Goal: Task Accomplishment & Management: Manage account settings

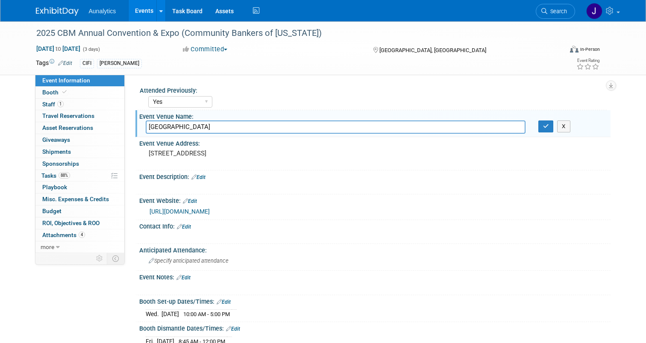
select select "Yes"
click at [144, 6] on link "Events" at bounding box center [144, 10] width 31 height 21
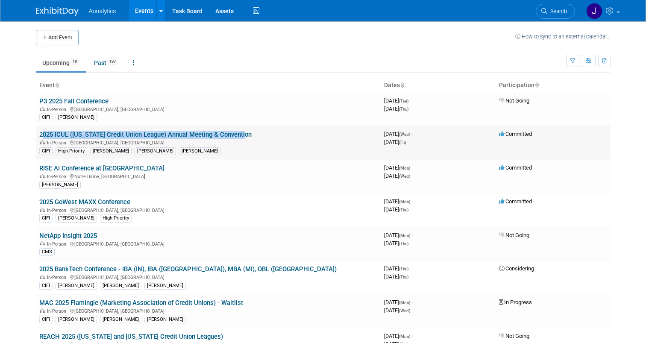
drag, startPoint x: 250, startPoint y: 135, endPoint x: 40, endPoint y: 135, distance: 210.3
click at [40, 135] on td "2025 ICUL (Indiana Credit Union League) Annual Meeting & Convention In-Person I…" at bounding box center [208, 143] width 345 height 34
copy link "2025 ICUL (Indiana Credit Union League) Annual Meeting & Convention"
click at [179, 135] on link "2025 ICUL (Indiana Credit Union League) Annual Meeting & Convention" at bounding box center [145, 135] width 212 height 8
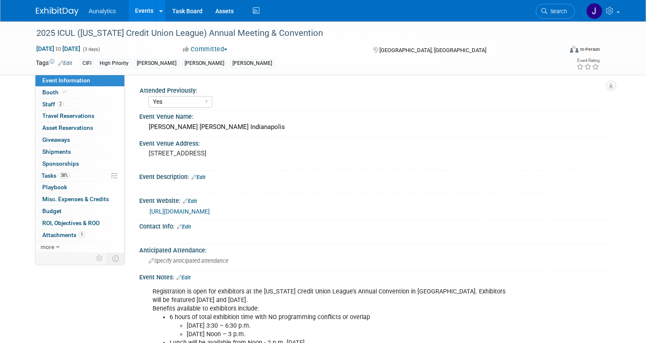
select select "Yes"
click at [66, 176] on span "38%" at bounding box center [65, 175] width 12 height 6
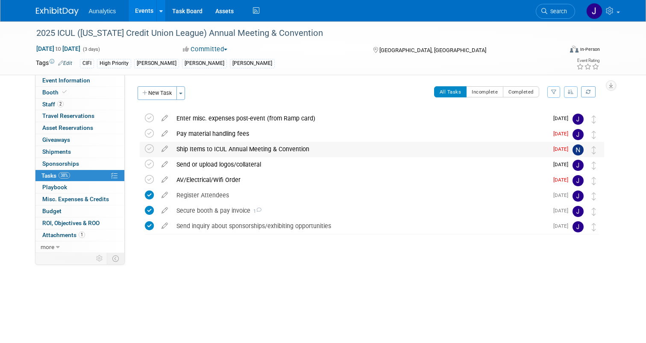
click at [261, 146] on div "Ship Items to ICUL Annual Meeting & Convention" at bounding box center [360, 149] width 376 height 15
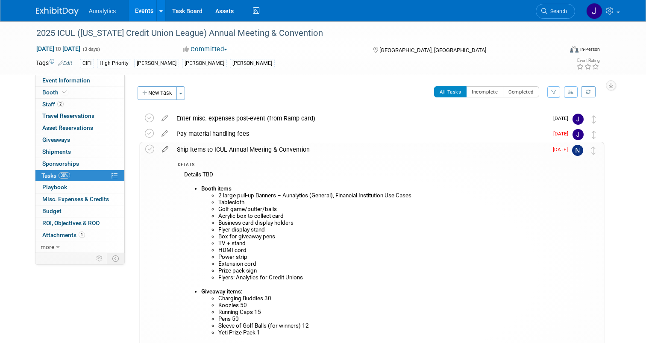
click at [165, 147] on icon at bounding box center [165, 147] width 15 height 11
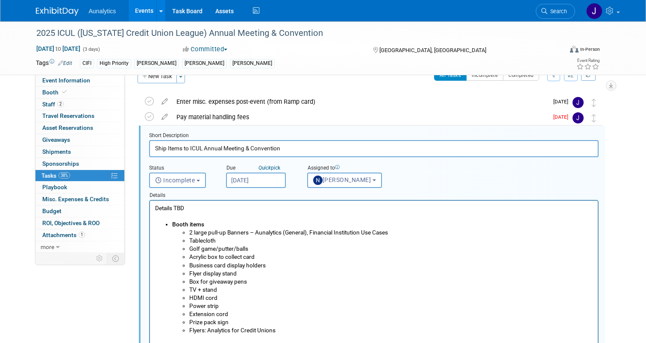
scroll to position [17, 0]
click at [173, 206] on p "Details TBD" at bounding box center [374, 212] width 438 height 16
click at [234, 207] on p "Advance Warehouse receiving:September 2, 2025 - September 29, 2025Monday - Frid…" at bounding box center [374, 212] width 438 height 16
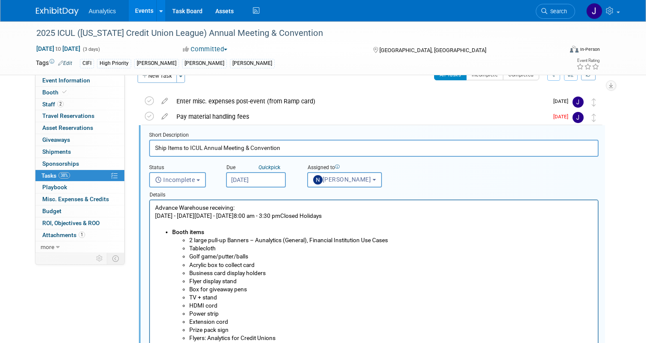
click at [262, 217] on p "September 2, 2025 - September 29, 2025Monday - Friday8:00 am - 3:30 pmClosed Ho…" at bounding box center [374, 220] width 438 height 16
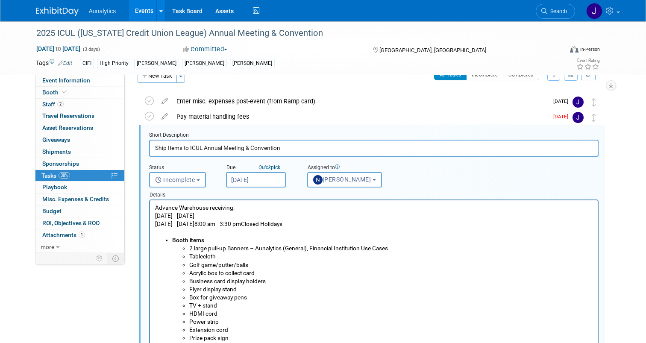
click at [195, 223] on p "Monday - Friday8:00 am - 3:30 pmClosed Holidays" at bounding box center [374, 228] width 438 height 16
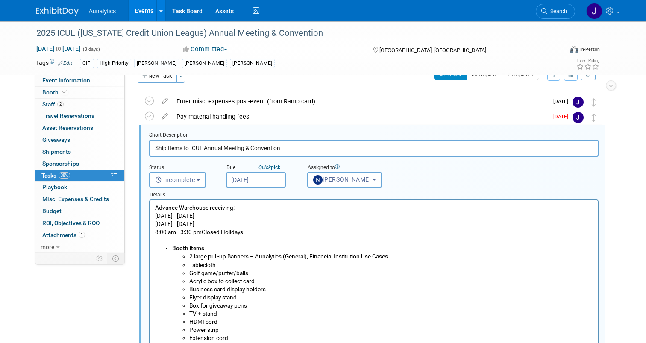
click at [203, 230] on p "8:00 am - 3:30 pmClosed Holidays" at bounding box center [374, 236] width 438 height 16
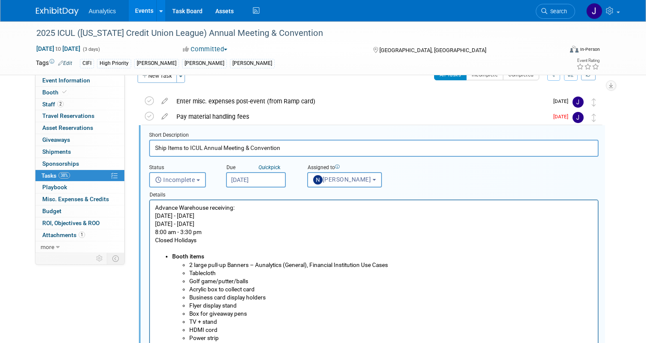
click at [221, 246] on p "Closed Holidays" at bounding box center [374, 244] width 438 height 16
click at [222, 241] on p "Closed Holidays" at bounding box center [374, 244] width 438 height 16
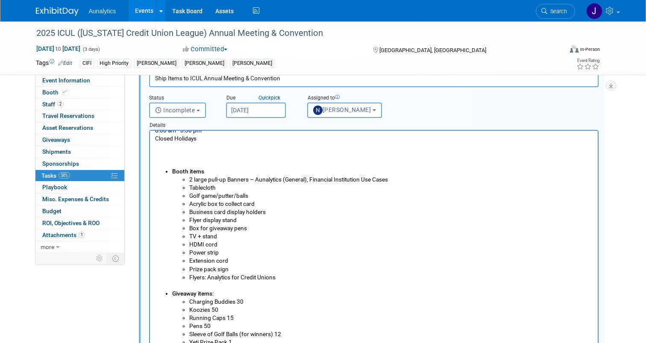
scroll to position [344, 0]
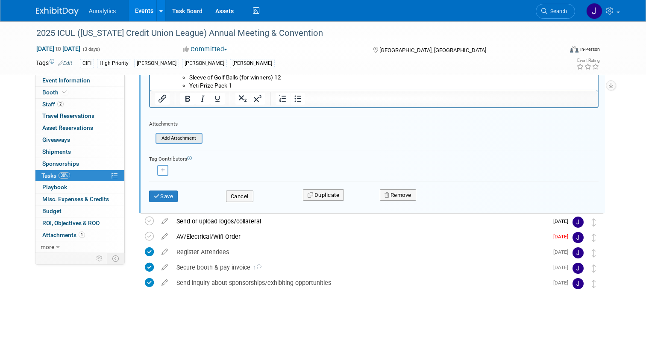
click at [180, 136] on input "file" at bounding box center [158, 138] width 87 height 9
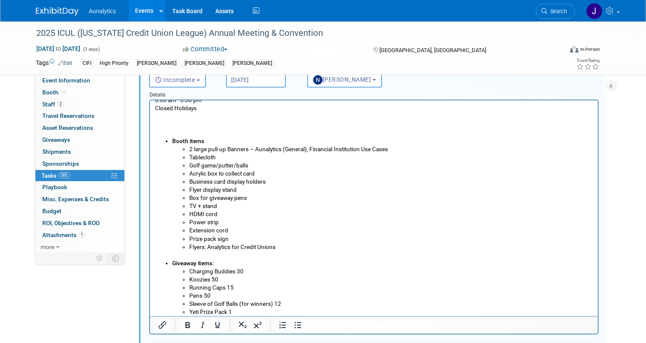
scroll to position [24, 0]
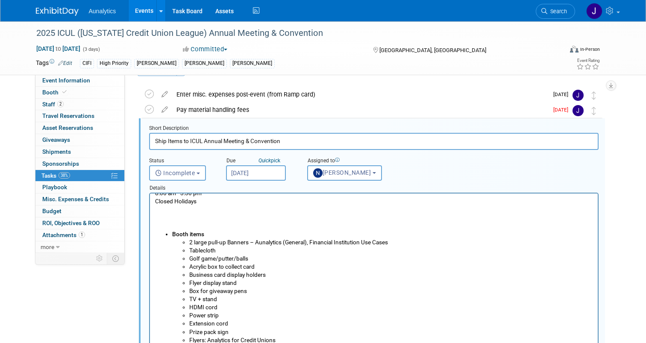
click at [252, 194] on p "8:00 am - 3:30 pm" at bounding box center [374, 193] width 438 height 8
click at [254, 209] on p "Closed Holidays" at bounding box center [374, 205] width 438 height 16
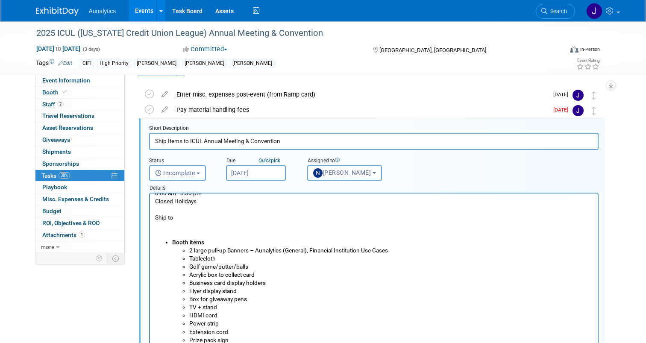
scroll to position [0, 0]
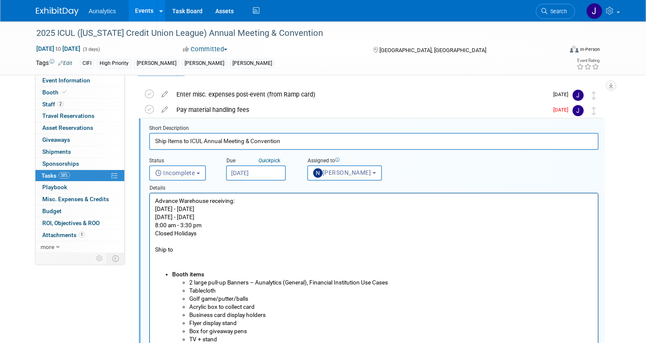
click at [155, 199] on p "Advance Warehouse receiving:" at bounding box center [374, 201] width 438 height 8
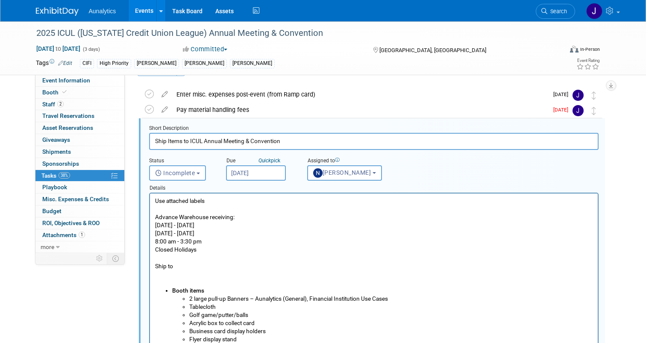
click at [220, 198] on p "Use attached labels" at bounding box center [374, 201] width 438 height 8
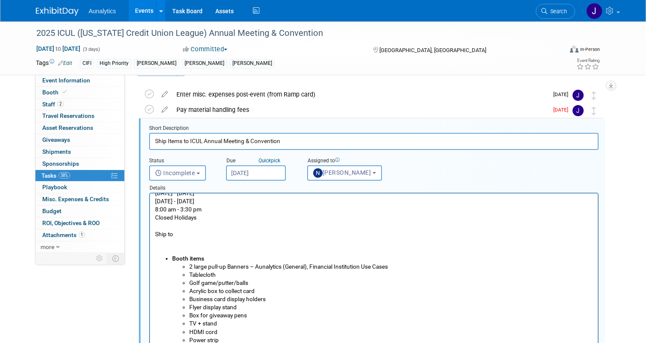
scroll to position [43, 0]
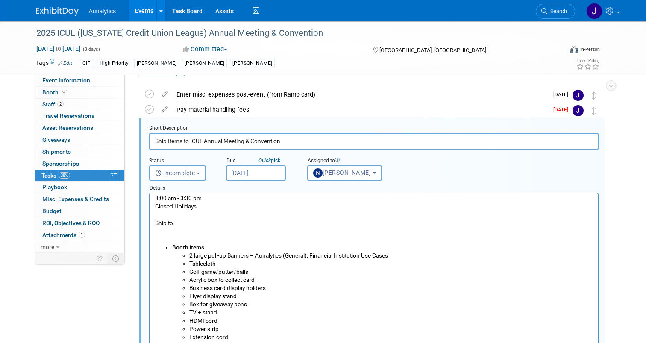
click at [190, 226] on p "Ship to" at bounding box center [374, 223] width 438 height 8
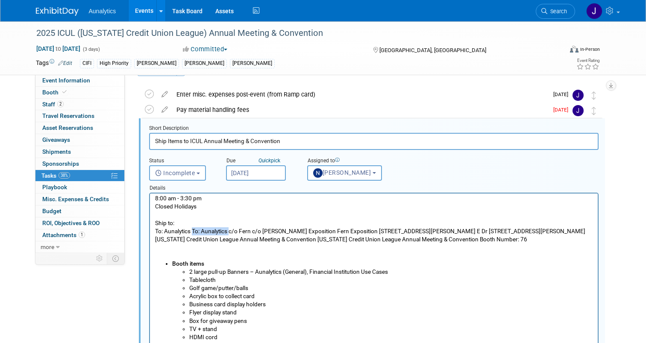
drag, startPoint x: 193, startPoint y: 232, endPoint x: 230, endPoint y: 232, distance: 37.2
click at [230, 232] on p "To: Aunalytics To: Aunalytics c/o Fern c/o Fern Fern Exposition Fern Exposition…" at bounding box center [374, 235] width 438 height 16
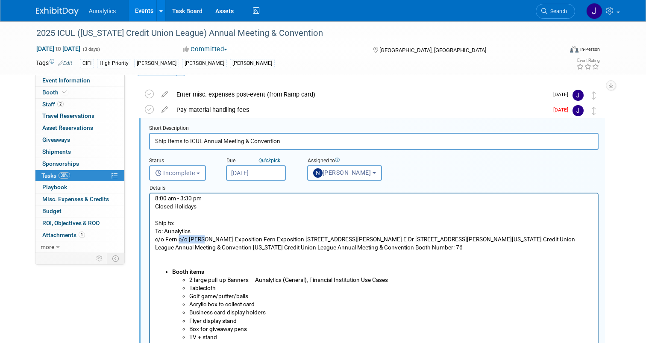
drag, startPoint x: 178, startPoint y: 240, endPoint x: 201, endPoint y: 241, distance: 23.1
click at [201, 241] on p "c/o Fern c/o Fern Fern Exposition Fern Exposition 1147 S. White River Pkwy E Dr…" at bounding box center [374, 243] width 438 height 16
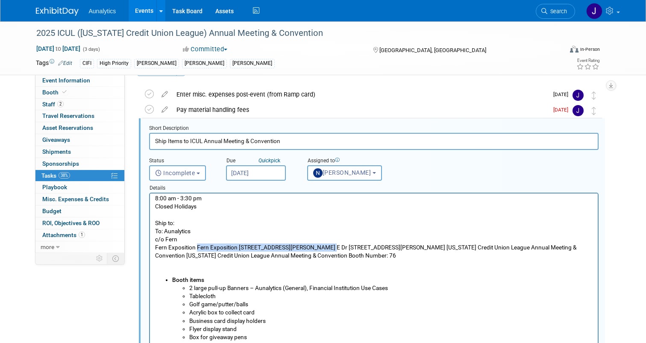
drag, startPoint x: 196, startPoint y: 246, endPoint x: 316, endPoint y: 247, distance: 120.1
click at [316, 247] on p "Fern Exposition Fern Exposition 1147 S. White River Pkwy E Dr 1147 S. White Riv…" at bounding box center [374, 252] width 438 height 16
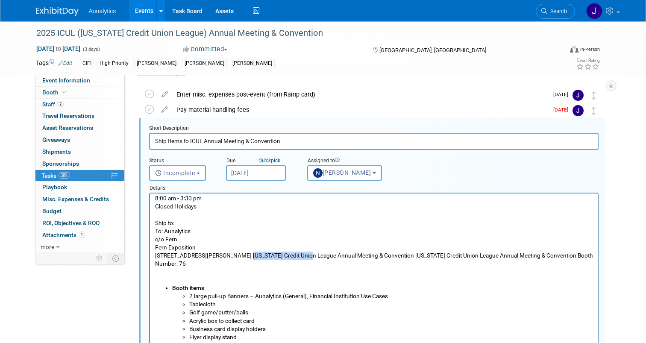
drag, startPoint x: 233, startPoint y: 254, endPoint x: 291, endPoint y: 255, distance: 57.7
click at [291, 255] on p "1147 S. White River Pkwy E Dr Indianapolis, IN 46225 Indianapolis, IN 46225 Ind…" at bounding box center [374, 260] width 438 height 16
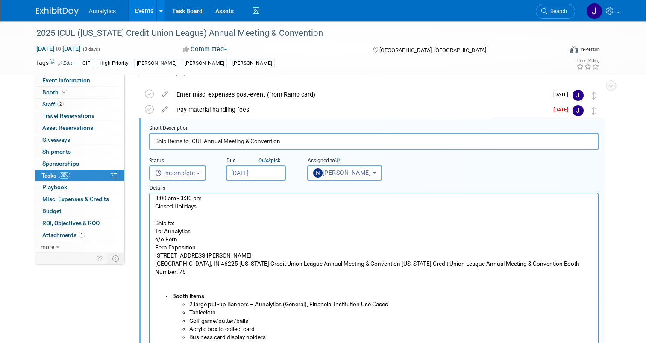
click at [213, 264] on p "Indianapolis, IN 46225 Indiana Credit Union League Annual Meeting & Convention …" at bounding box center [374, 268] width 438 height 16
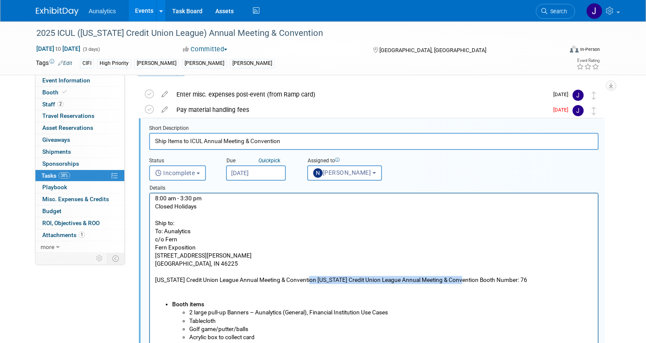
drag, startPoint x: 306, startPoint y: 279, endPoint x: 457, endPoint y: 283, distance: 150.9
click at [457, 283] on p "Indiana Credit Union League Annual Meeting & Convention Indiana Credit Union Le…" at bounding box center [374, 280] width 438 height 8
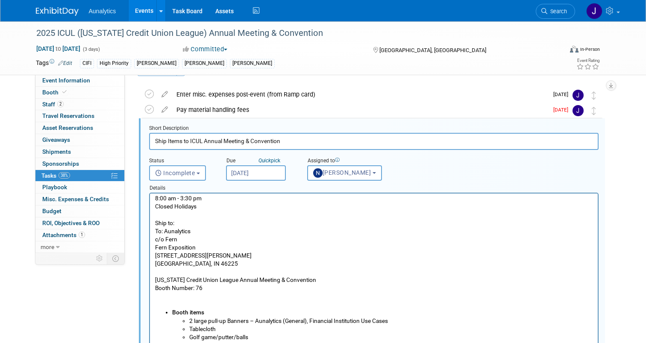
click at [371, 297] on p "Rich Text Area. Press ALT-0 for help." at bounding box center [374, 296] width 438 height 8
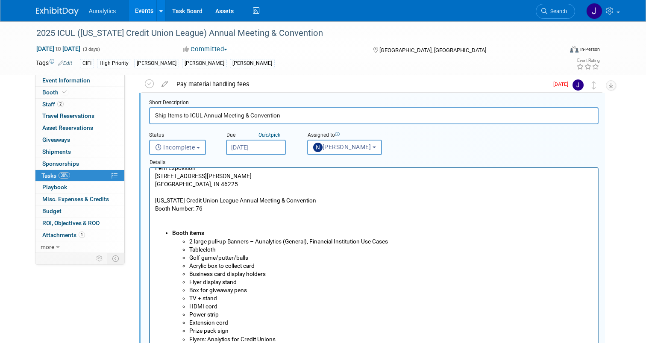
scroll to position [92, 0]
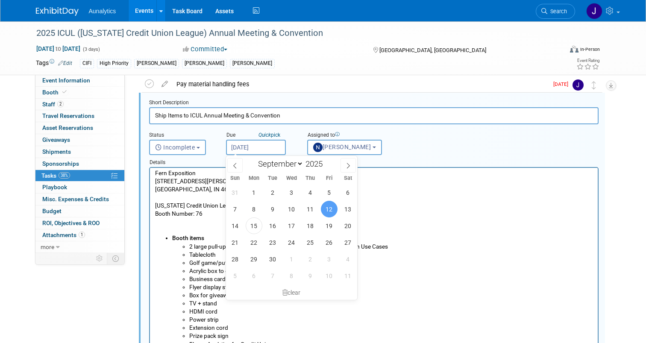
click at [270, 149] on input "Sep 12, 2025" at bounding box center [256, 147] width 60 height 15
click at [276, 228] on span "16" at bounding box center [273, 226] width 17 height 17
type input "Sep 16, 2025"
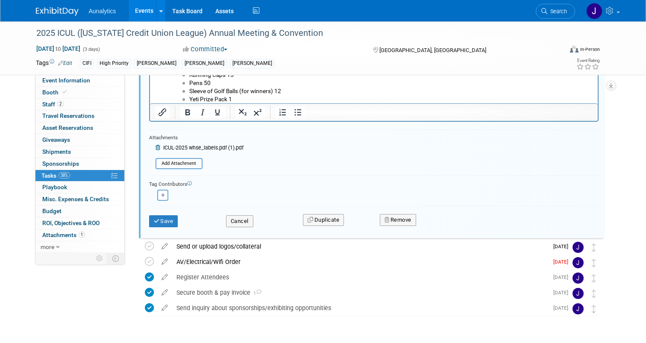
scroll to position [333, 0]
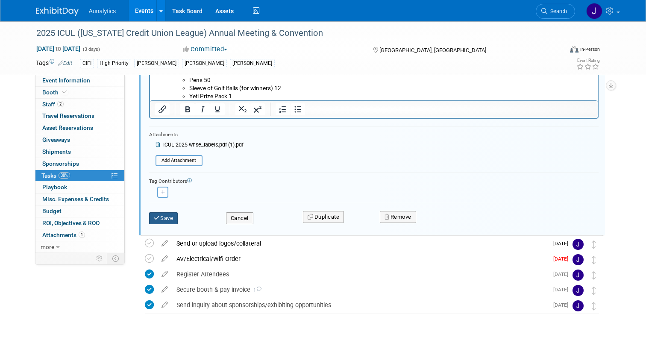
click at [168, 215] on button "Save" at bounding box center [163, 218] width 29 height 12
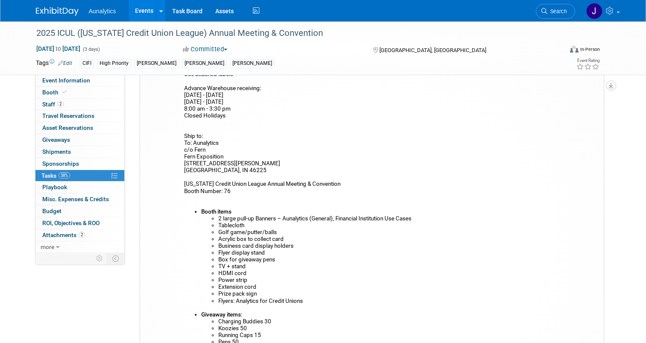
scroll to position [0, 0]
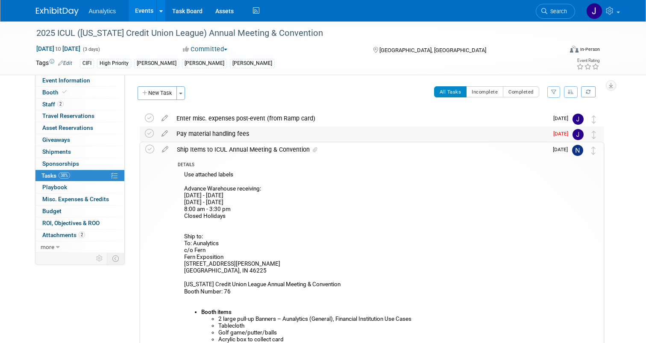
click at [204, 135] on div "Pay material handling fees" at bounding box center [360, 133] width 376 height 15
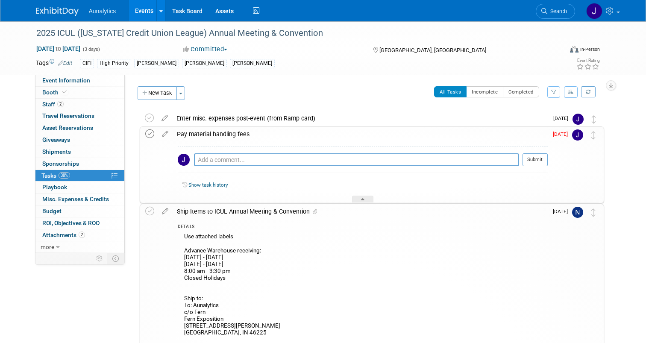
click at [152, 133] on icon at bounding box center [149, 133] width 9 height 9
click at [90, 91] on link "Booth" at bounding box center [79, 93] width 89 height 12
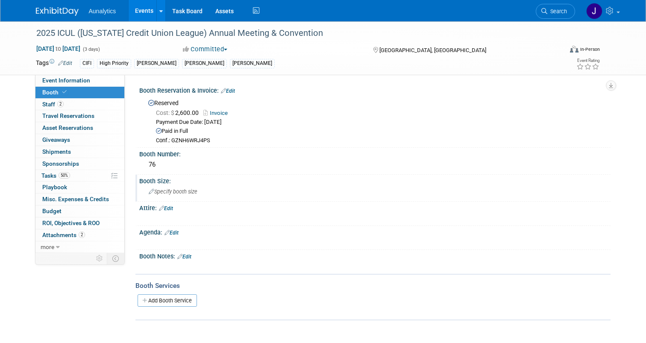
click at [188, 192] on span "Specify booth size" at bounding box center [173, 191] width 49 height 6
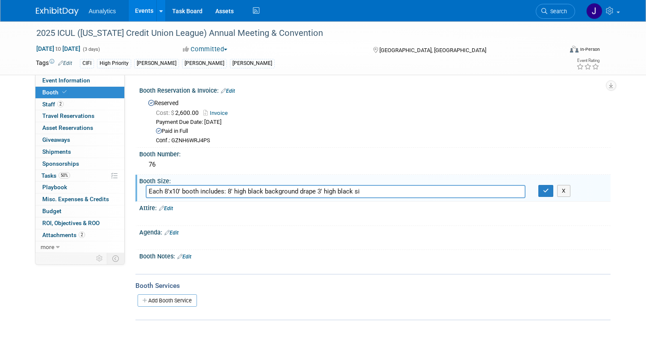
drag, startPoint x: 181, startPoint y: 195, endPoint x: 488, endPoint y: 200, distance: 306.9
click at [488, 200] on div "Booth Size: Each 8'x10' booth includes: 8' high black background drape 3' high …" at bounding box center [372, 188] width 475 height 27
drag, startPoint x: 165, startPoint y: 192, endPoint x: 129, endPoint y: 192, distance: 35.0
click at [129, 192] on div "Attended Previously: Yes No Unsure Event Venue Name: JW Mariott Indianapolis Ev…" at bounding box center [368, 164] width 486 height 178
type input "8'x10'"
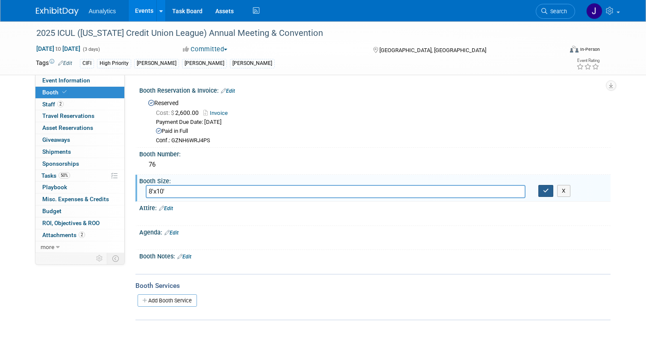
click at [551, 192] on button "button" at bounding box center [545, 191] width 15 height 12
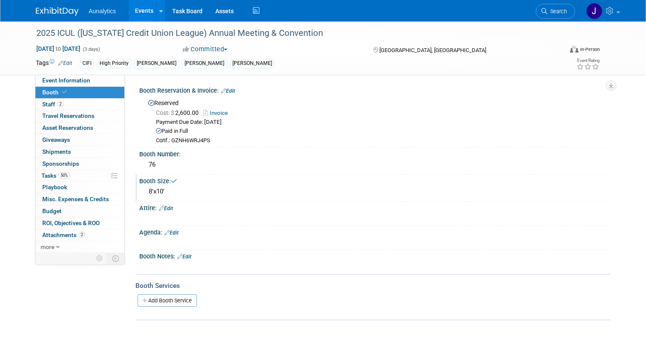
click at [187, 256] on link "Edit" at bounding box center [184, 257] width 14 height 6
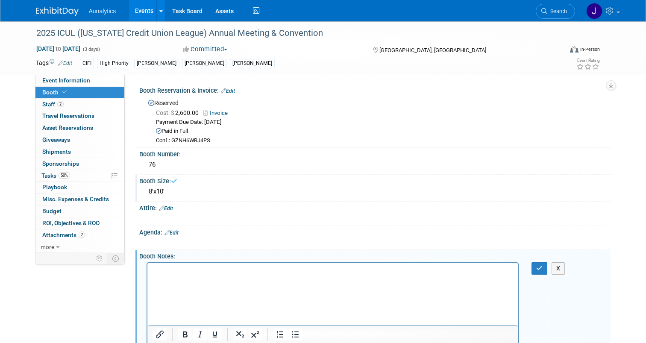
scroll to position [0, 0]
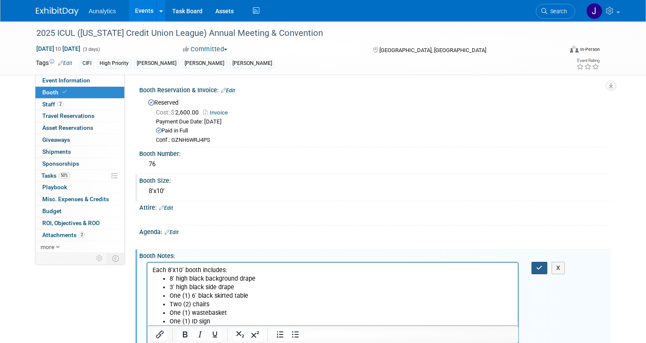
click at [542, 268] on icon "button" at bounding box center [539, 268] width 6 height 6
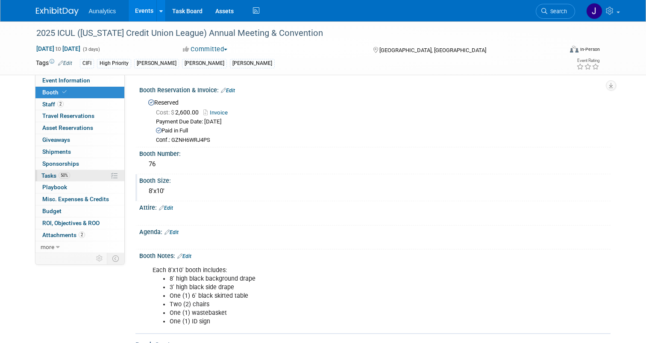
click at [55, 172] on span "Tasks 50%" at bounding box center [55, 175] width 29 height 7
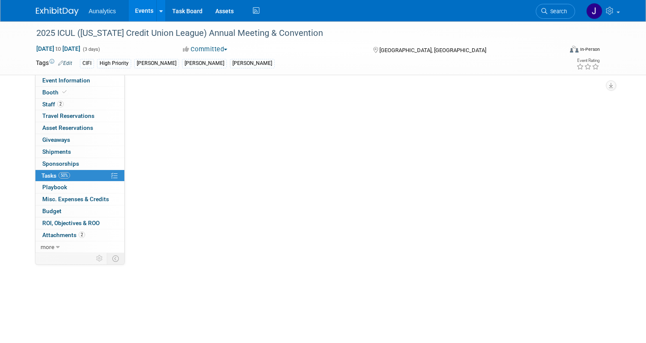
scroll to position [0, 0]
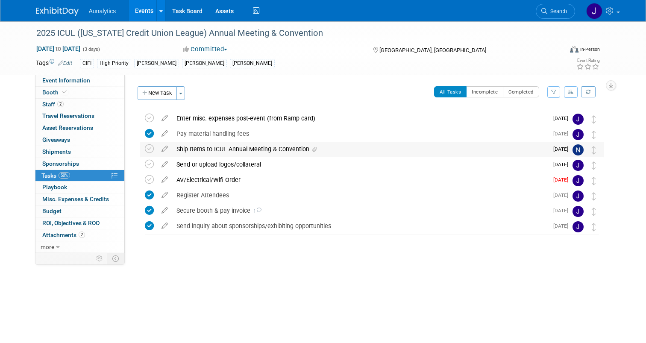
click at [211, 145] on div "Ship Items to ICUL Annual Meeting & Convention" at bounding box center [360, 149] width 376 height 15
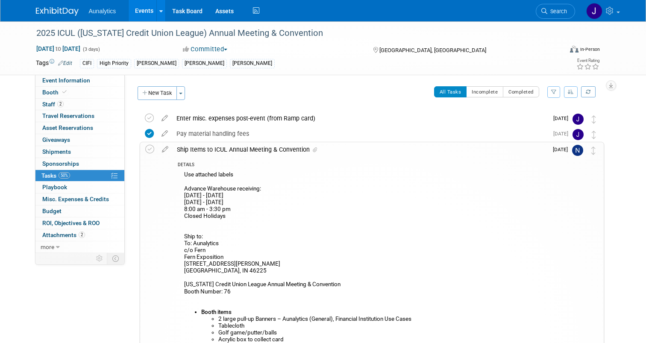
click at [211, 145] on div "Ship Items to ICUL Annual Meeting & Convention" at bounding box center [360, 149] width 375 height 15
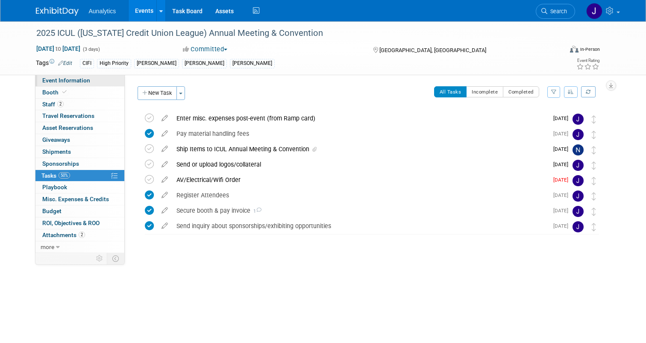
click at [86, 78] on span "Event Information" at bounding box center [66, 80] width 48 height 7
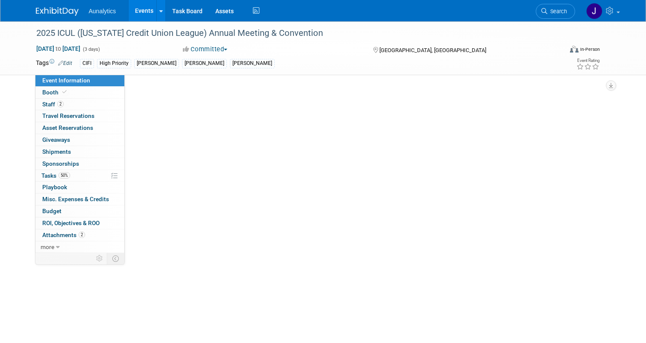
select select "Yes"
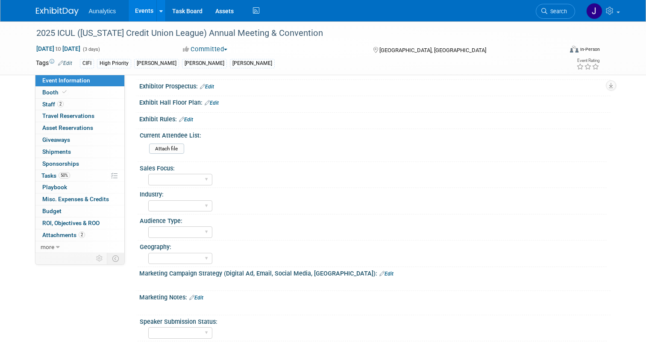
scroll to position [396, 0]
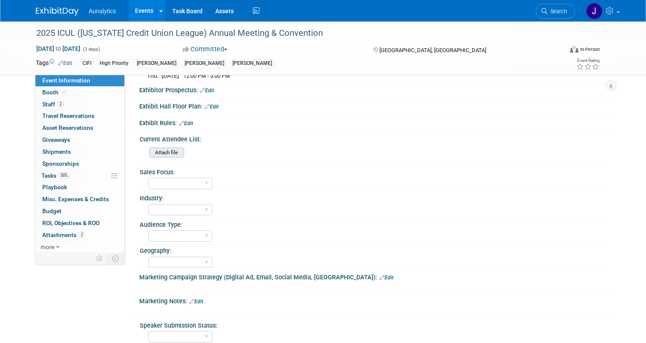
click at [174, 158] on input "file" at bounding box center [126, 153] width 116 height 10
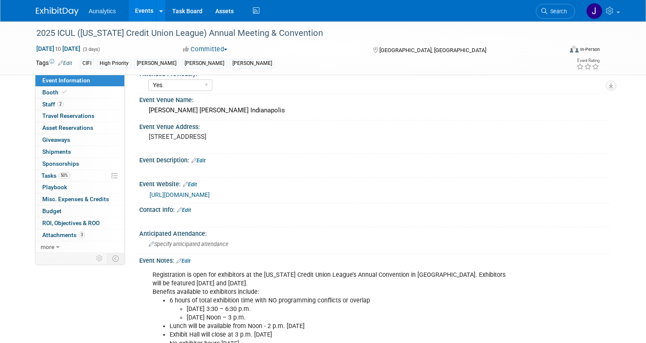
scroll to position [0, 0]
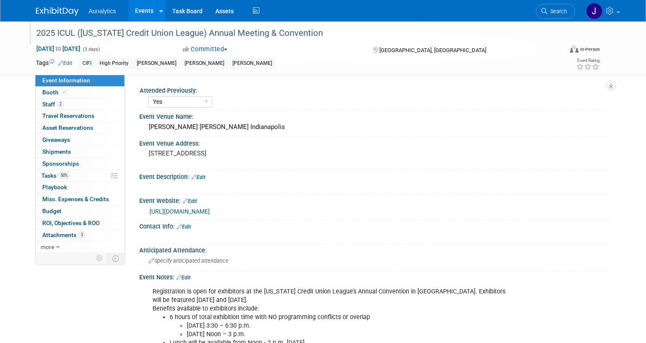
click at [71, 33] on div "2025 ICUL ([US_STATE] Credit Union League) Annual Meeting & Convention" at bounding box center [292, 33] width 519 height 15
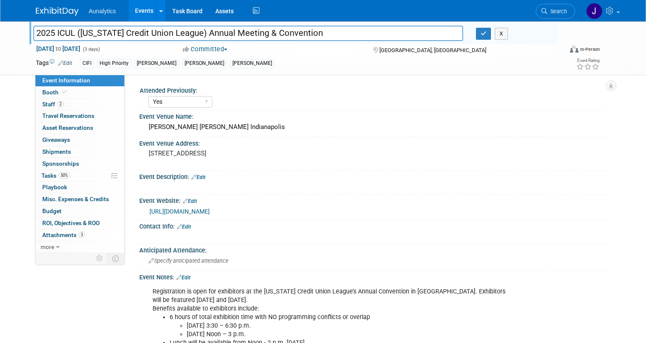
click at [71, 33] on input "2025 ICUL ([US_STATE] Credit Union League) Annual Meeting & Convention" at bounding box center [248, 33] width 430 height 15
click at [238, 90] on div "Attended Previously:" at bounding box center [373, 89] width 467 height 11
click at [68, 94] on link "Booth" at bounding box center [79, 93] width 89 height 12
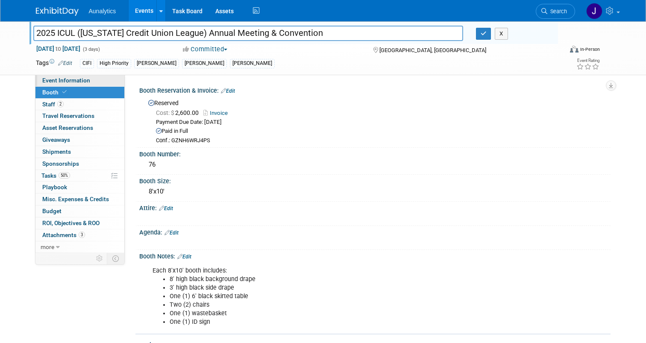
click at [68, 81] on span "Event Information" at bounding box center [66, 80] width 48 height 7
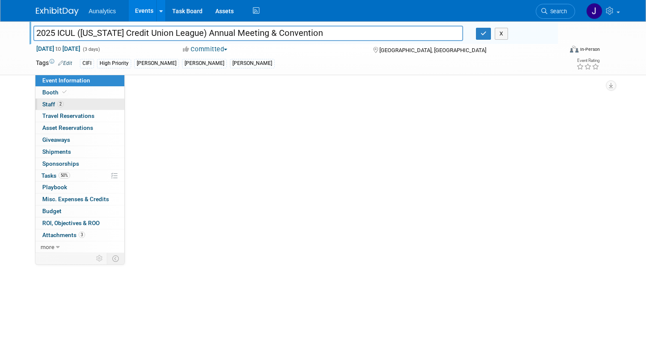
select select "Yes"
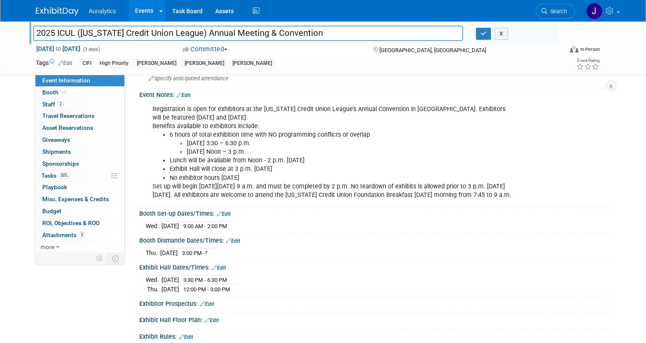
scroll to position [186, 0]
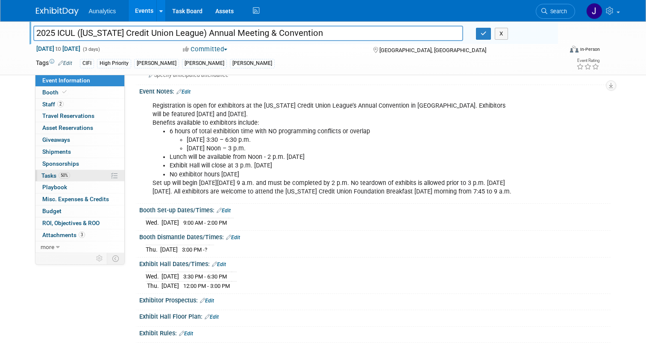
click at [79, 174] on link "50% Tasks 50%" at bounding box center [79, 176] width 89 height 12
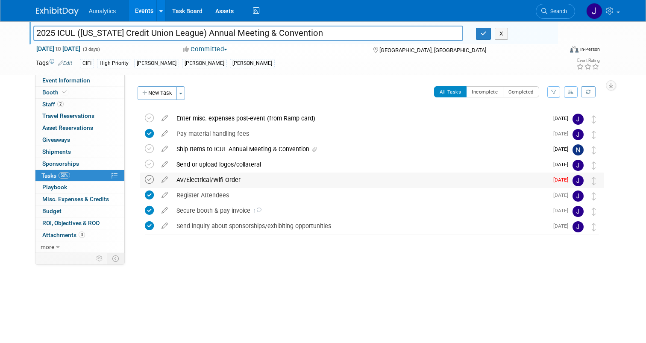
click at [151, 179] on icon at bounding box center [149, 179] width 9 height 9
click at [197, 179] on div "AV/Electrical/Wifi Order" at bounding box center [360, 180] width 376 height 15
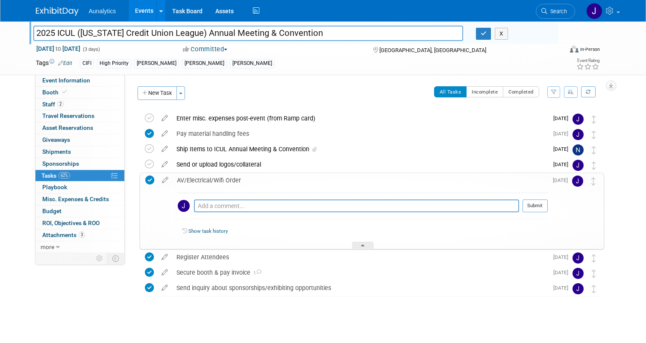
click at [189, 180] on div "AV/Electrical/Wifi Order" at bounding box center [360, 180] width 375 height 15
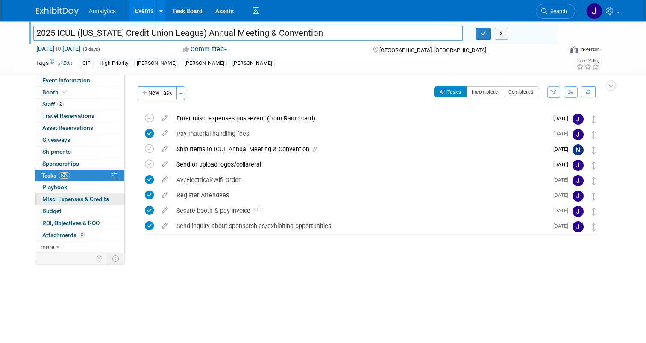
click at [88, 199] on span "Misc. Expenses & Credits 0" at bounding box center [75, 199] width 67 height 7
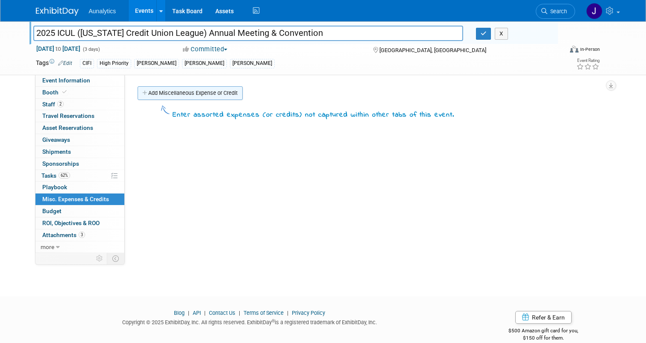
click at [199, 94] on link "Add Miscellaneous Expense or Credit" at bounding box center [190, 93] width 105 height 14
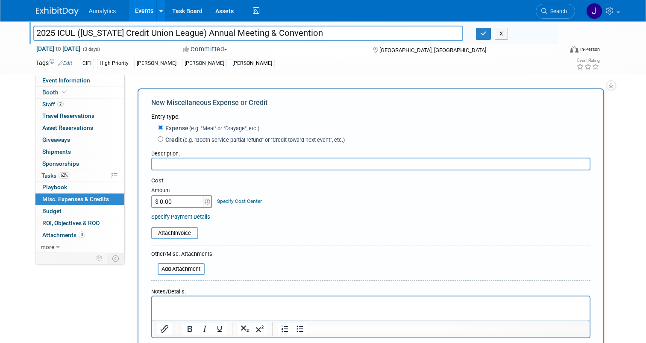
click at [197, 168] on input "text" at bounding box center [370, 164] width 439 height 13
type input "Electrical & Wifi"
click at [170, 232] on input "file" at bounding box center [147, 233] width 102 height 10
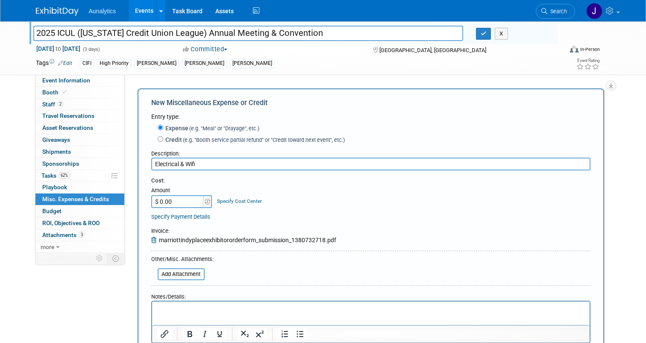
click at [198, 191] on div "Amount" at bounding box center [182, 191] width 62 height 9
click at [198, 197] on input "$ 0.00" at bounding box center [177, 201] width 53 height 13
click at [189, 204] on input "$ 0.00" at bounding box center [177, 201] width 53 height 13
paste input "551.51"
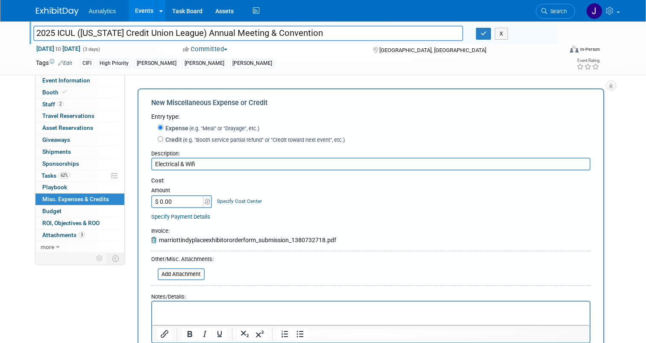
type input "$ 551.51"
click at [249, 196] on div "Specify Cost Center" at bounding box center [239, 197] width 45 height 16
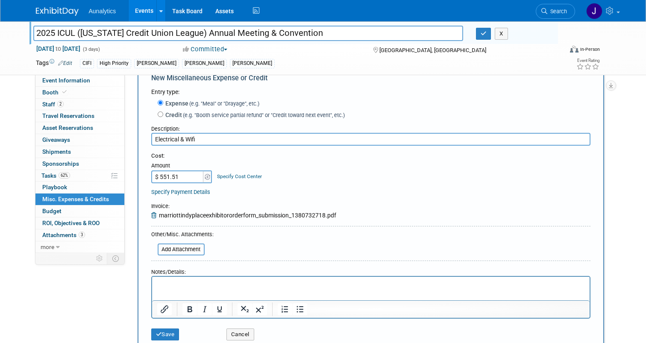
scroll to position [25, 0]
click at [235, 177] on link "Specify Cost Center" at bounding box center [239, 176] width 45 height 6
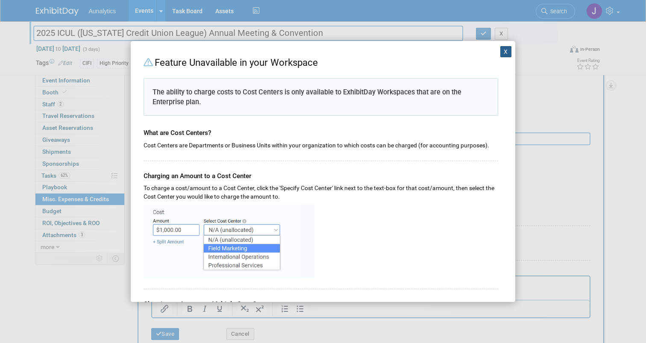
click at [503, 52] on button "X" at bounding box center [505, 51] width 11 height 11
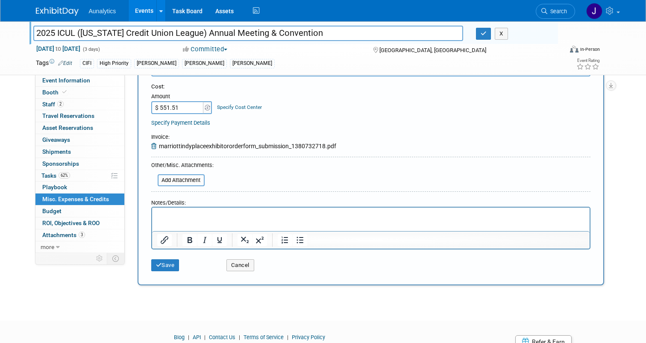
scroll to position [95, 0]
click at [173, 268] on button "Save" at bounding box center [165, 265] width 28 height 12
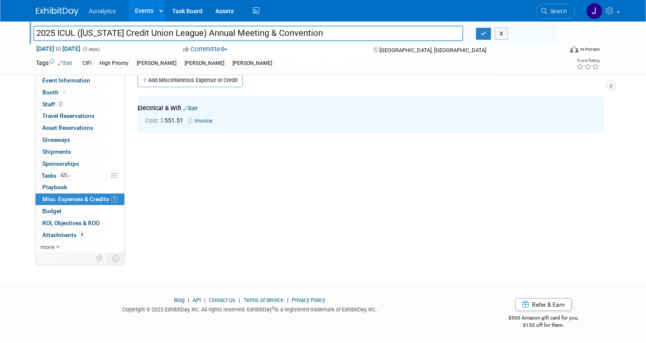
scroll to position [0, 0]
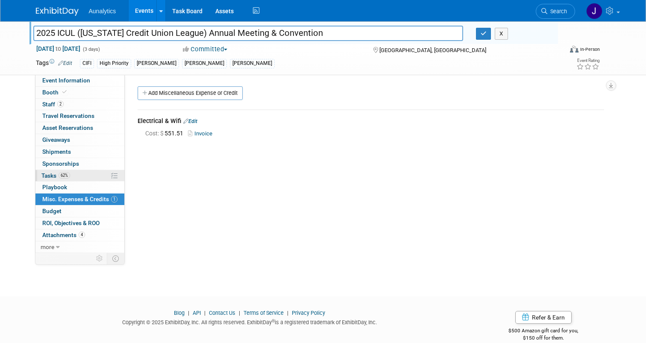
click at [62, 175] on span "62%" at bounding box center [65, 175] width 12 height 6
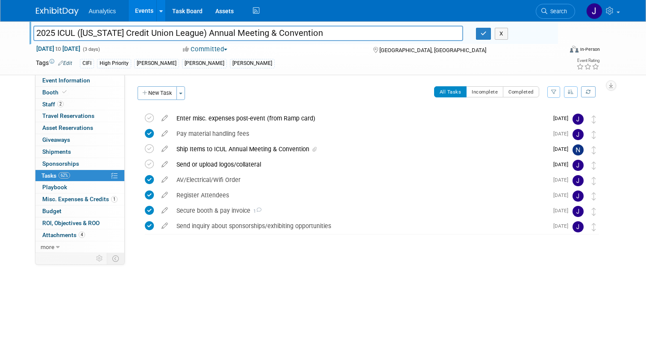
click at [139, 9] on link "Events" at bounding box center [144, 10] width 31 height 21
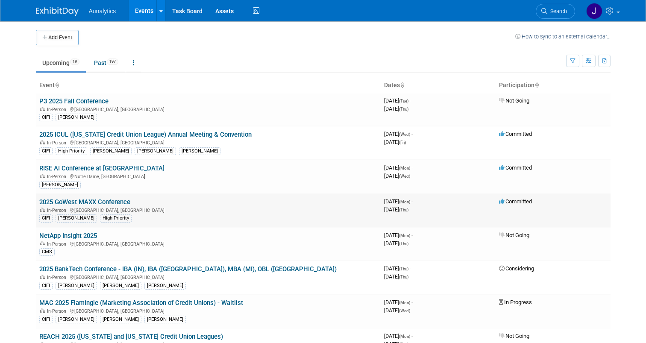
click at [102, 202] on link "2025 GoWest MAXX Conference" at bounding box center [84, 202] width 91 height 8
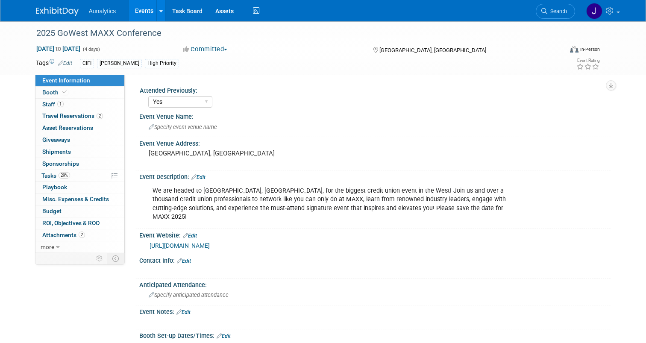
select select "Yes"
click at [82, 174] on link "29% Tasks 29%" at bounding box center [79, 176] width 89 height 12
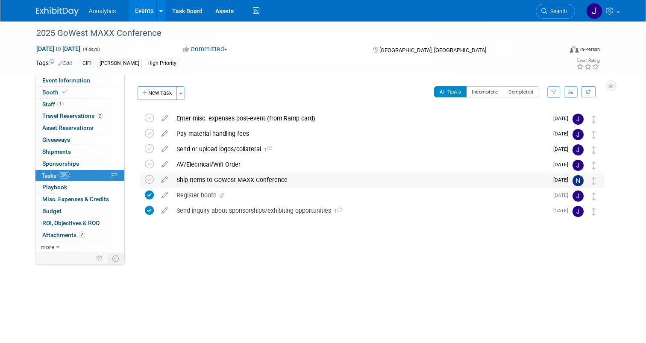
click at [212, 185] on div "Ship Items to GoWest MAXX Conference" at bounding box center [360, 180] width 376 height 15
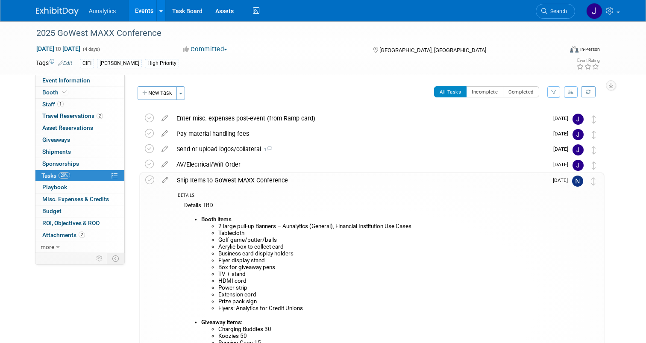
click at [137, 14] on link "Events" at bounding box center [144, 10] width 31 height 21
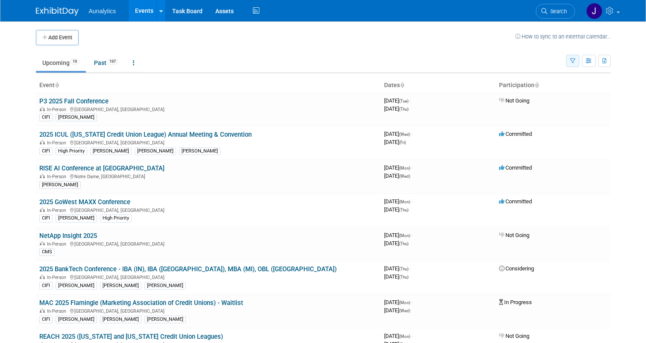
click at [571, 59] on icon "button" at bounding box center [573, 62] width 6 height 6
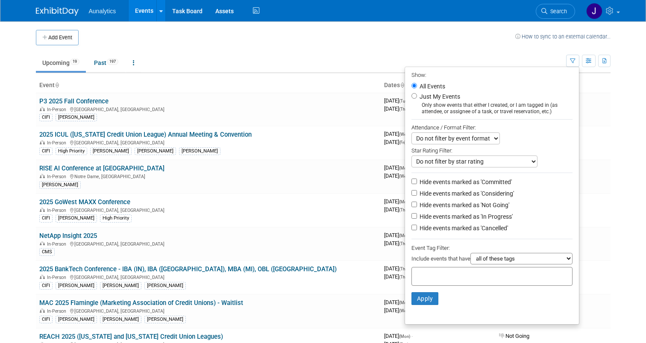
click at [471, 206] on label "Hide events marked as 'Not Going'" at bounding box center [463, 205] width 91 height 9
click at [417, 206] on input "Hide events marked as 'Not Going'" at bounding box center [415, 205] width 6 height 6
checkbox input "true"
click at [427, 298] on button "Apply" at bounding box center [425, 298] width 27 height 13
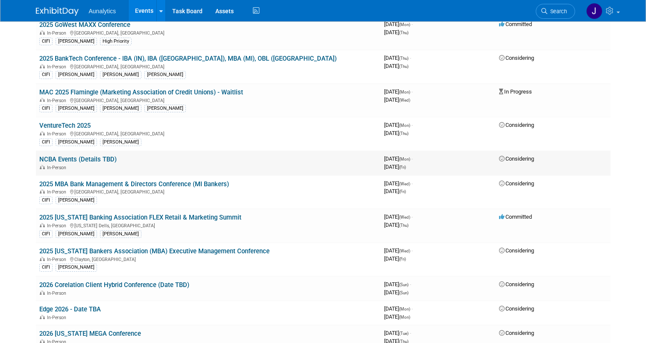
scroll to position [146, 0]
